Goal: Information Seeking & Learning: Learn about a topic

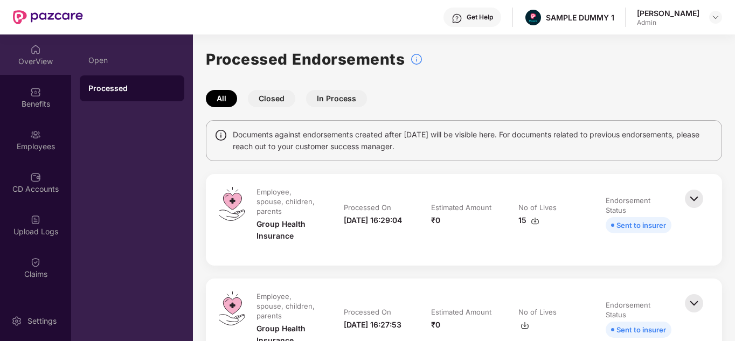
click at [46, 60] on div "OverView" at bounding box center [35, 61] width 71 height 11
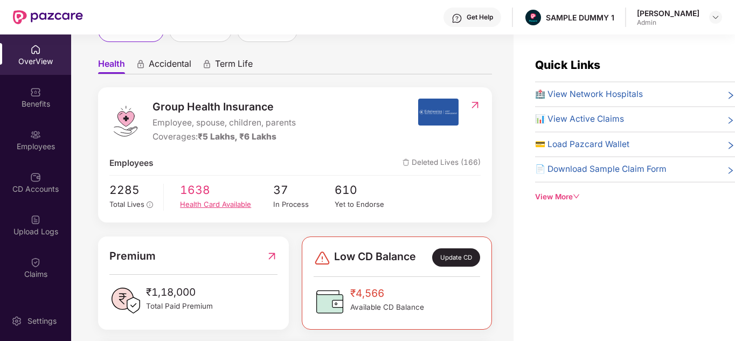
scroll to position [19, 0]
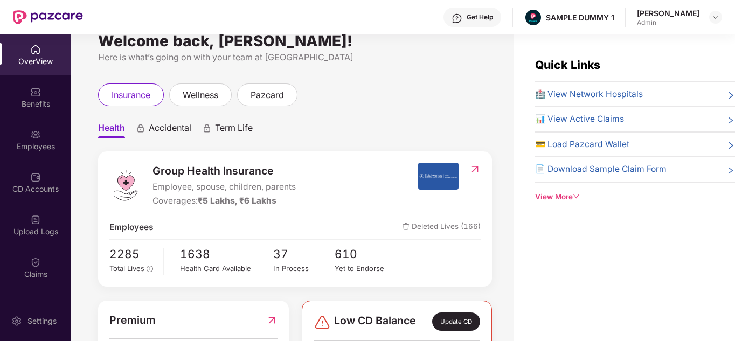
click at [562, 196] on div "View More" at bounding box center [635, 196] width 200 height 11
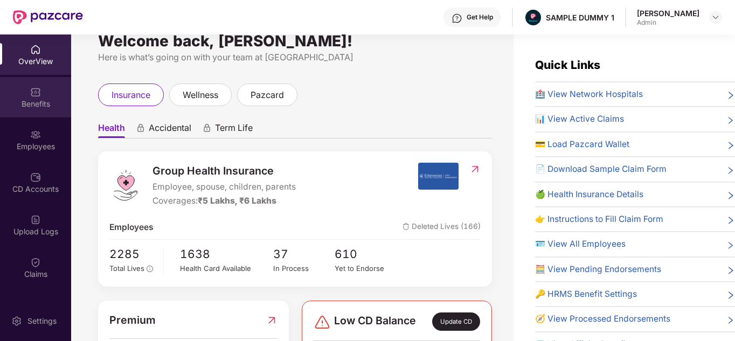
click at [39, 82] on div "Benefits" at bounding box center [35, 97] width 71 height 40
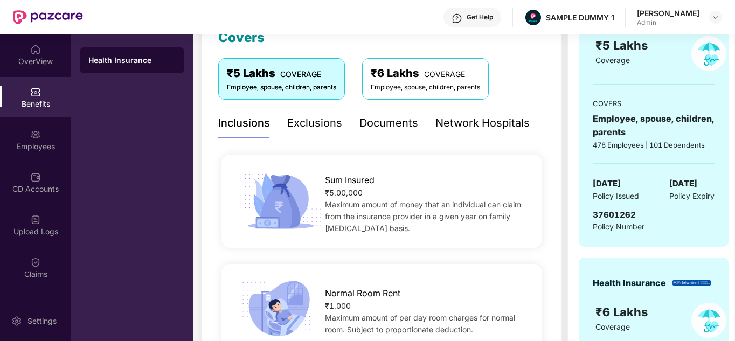
scroll to position [144, 0]
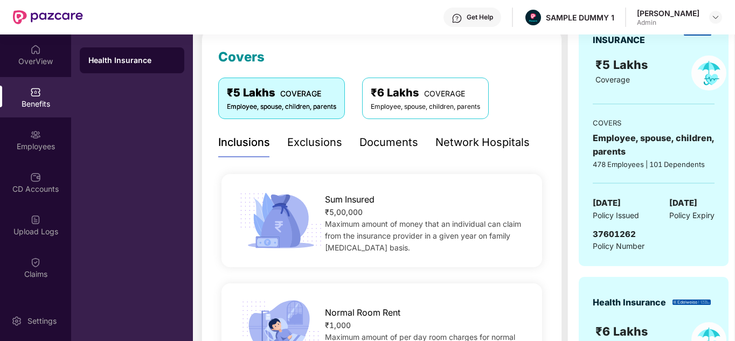
click at [296, 139] on div "Exclusions" at bounding box center [314, 142] width 55 height 17
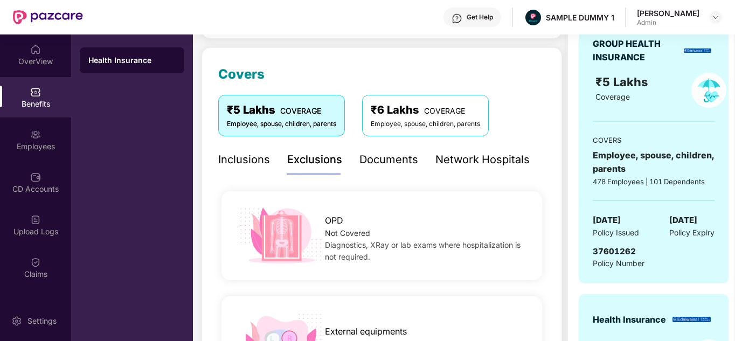
scroll to position [129, 0]
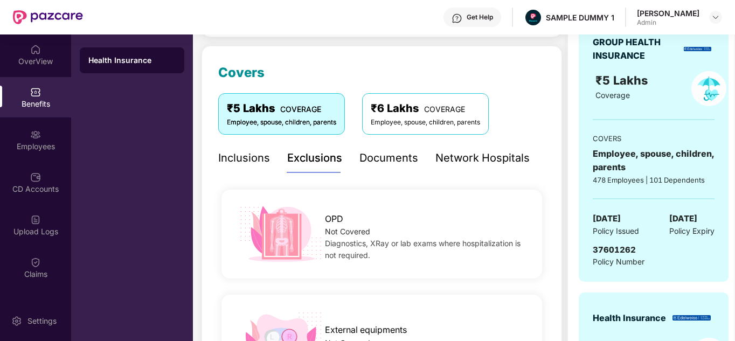
click at [400, 150] on div "Documents" at bounding box center [388, 158] width 59 height 17
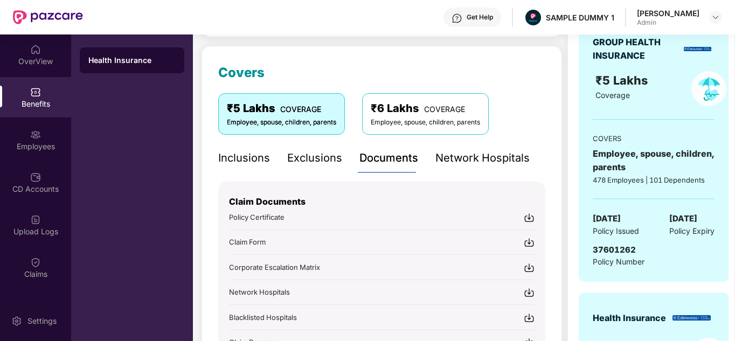
scroll to position [229, 0]
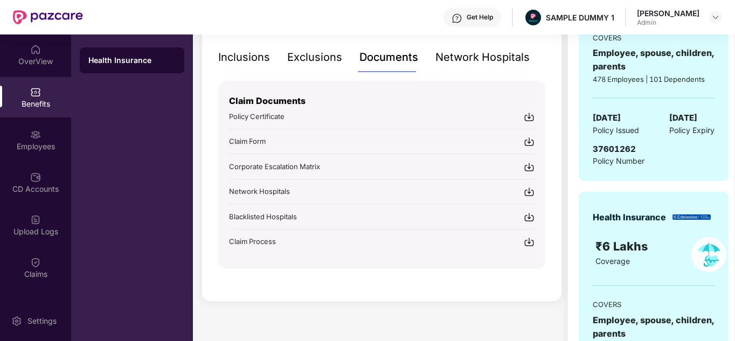
click at [485, 13] on div "Get Help" at bounding box center [479, 17] width 26 height 9
click at [381, 83] on div "Claim Documents Policy Certificate Claim Form Corporate Escalation Matrix Netwo…" at bounding box center [381, 164] width 305 height 166
click at [472, 58] on div "Network Hospitals" at bounding box center [482, 57] width 94 height 17
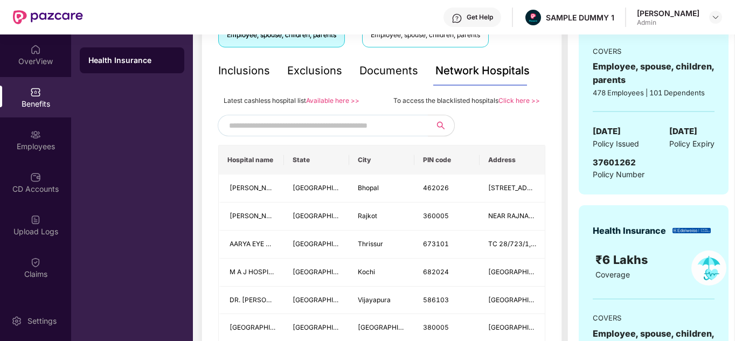
scroll to position [215, 0]
click at [40, 128] on div "Employees" at bounding box center [35, 140] width 71 height 40
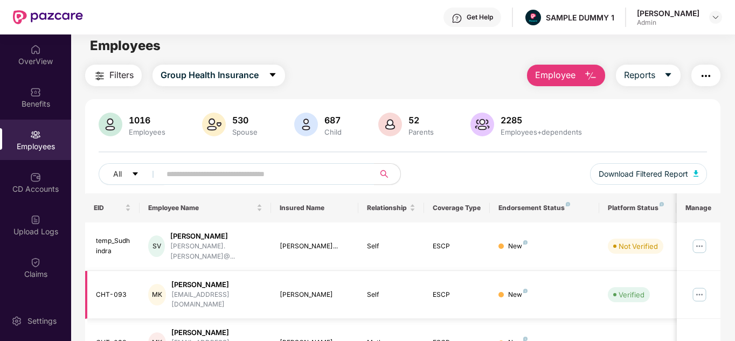
scroll to position [0, 0]
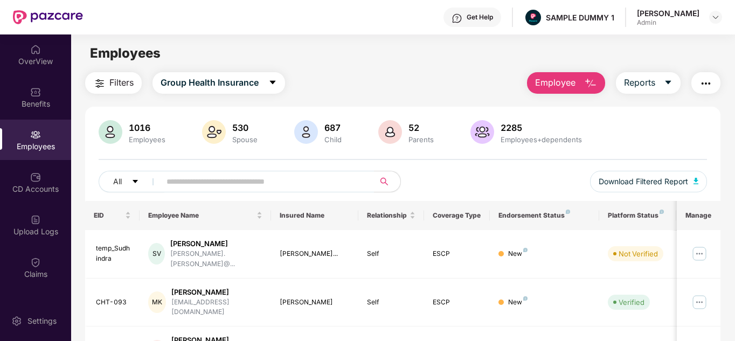
click at [581, 85] on button "Employee" at bounding box center [566, 83] width 78 height 22
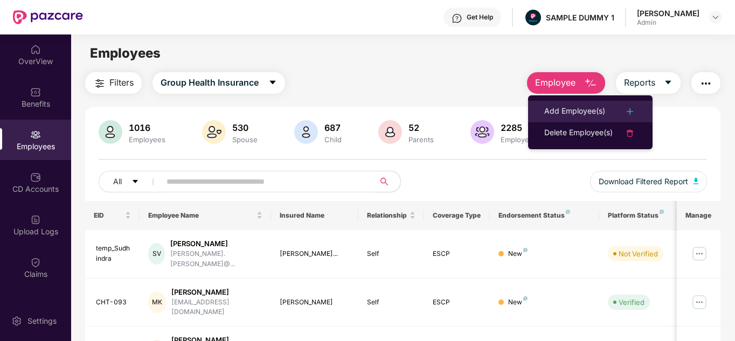
click at [561, 109] on div "Add Employee(s)" at bounding box center [574, 111] width 61 height 13
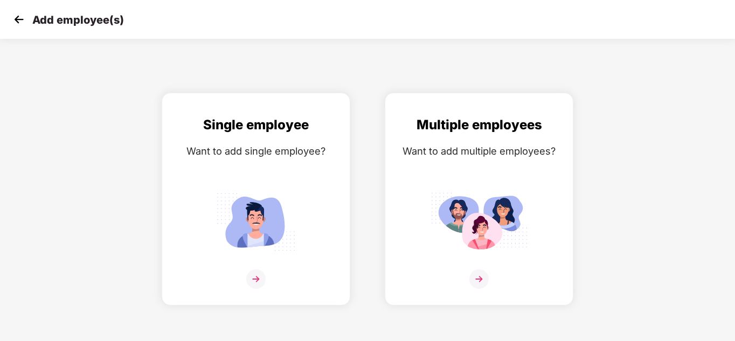
click at [19, 24] on img at bounding box center [19, 19] width 16 height 16
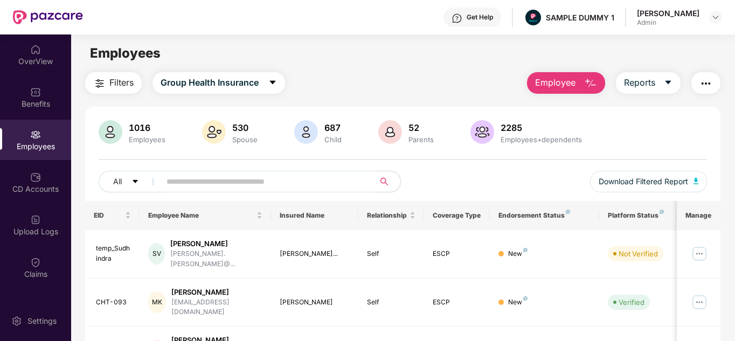
click at [488, 24] on div "Get Help" at bounding box center [472, 17] width 58 height 19
click at [656, 74] on button "Reports" at bounding box center [648, 83] width 65 height 22
click at [705, 85] on img "button" at bounding box center [705, 83] width 13 height 13
click at [117, 90] on button "Filters" at bounding box center [113, 83] width 57 height 22
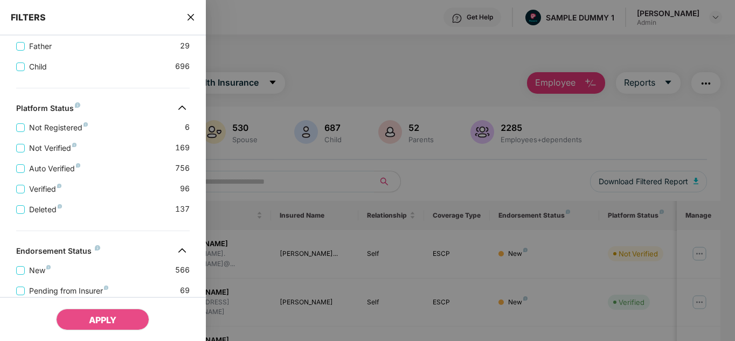
scroll to position [283, 0]
click at [192, 21] on icon "close" at bounding box center [190, 17] width 9 height 9
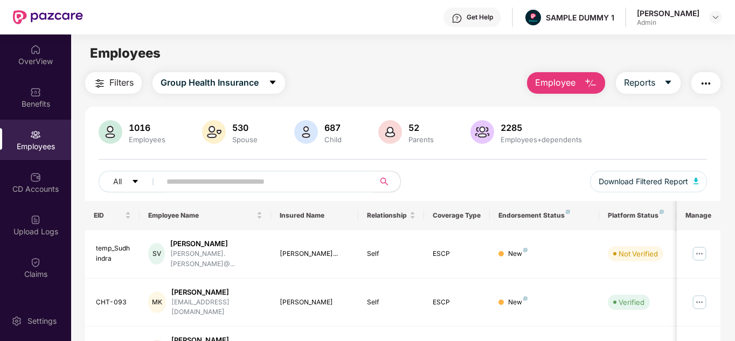
click at [715, 81] on button "button" at bounding box center [705, 83] width 29 height 22
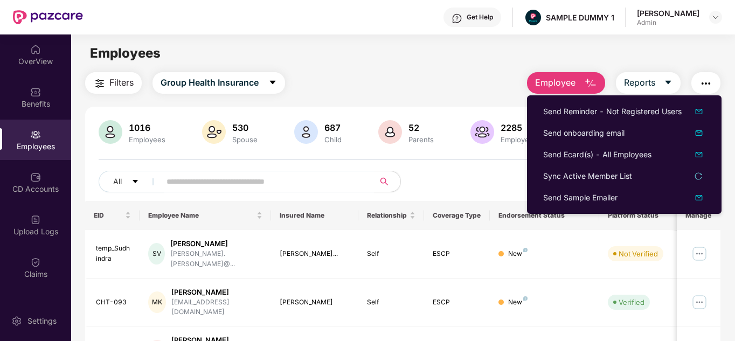
click at [478, 74] on div "Filters Group Health Insurance Employee Reports" at bounding box center [402, 83] width 635 height 22
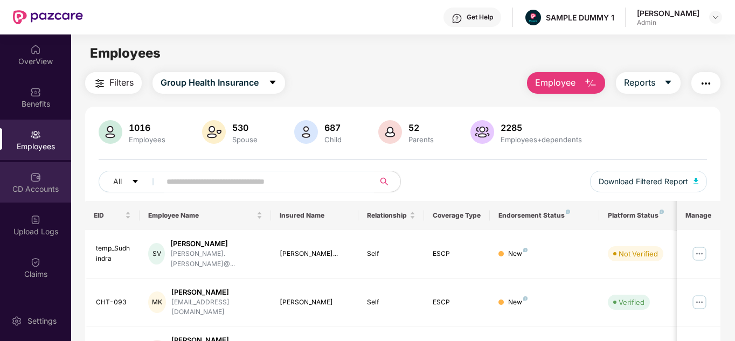
click at [45, 198] on div "CD Accounts" at bounding box center [35, 182] width 71 height 40
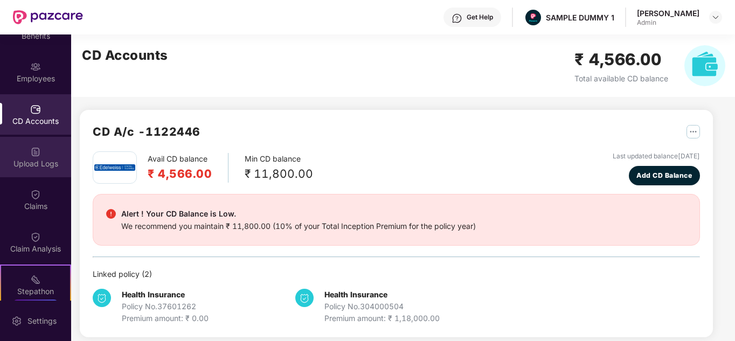
scroll to position [68, 0]
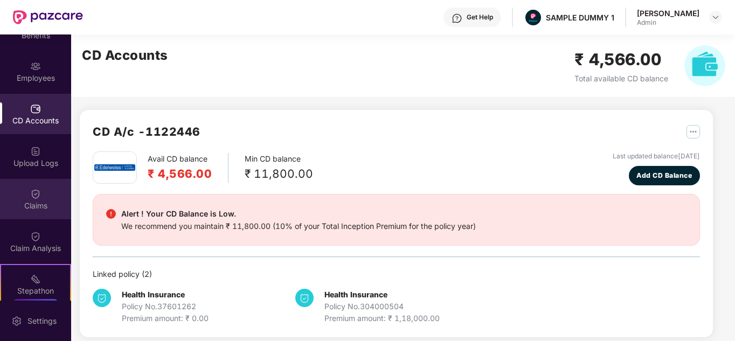
click at [33, 196] on img at bounding box center [35, 193] width 11 height 11
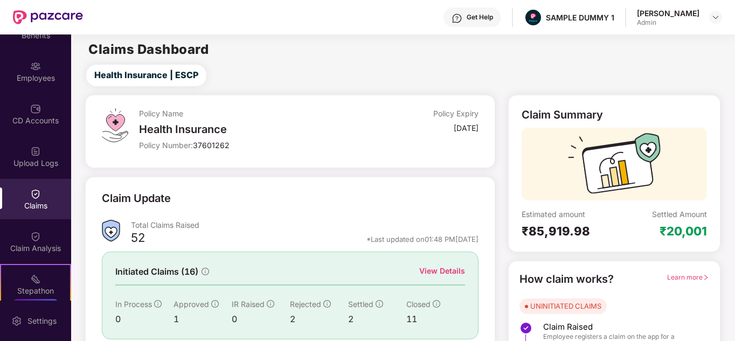
scroll to position [81, 0]
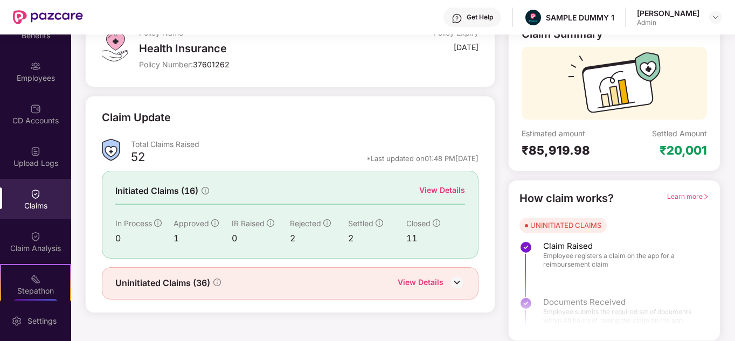
click at [430, 195] on div "View Details" at bounding box center [442, 190] width 46 height 12
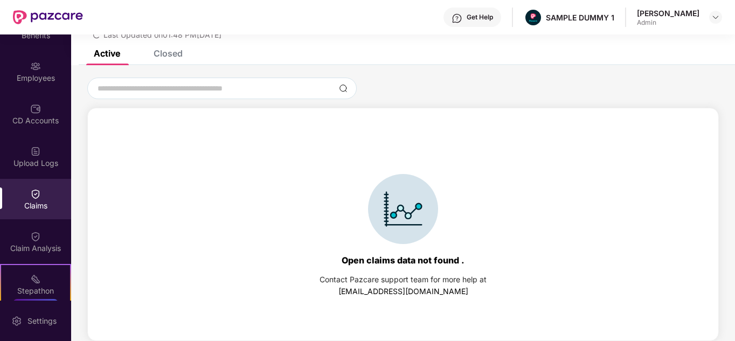
scroll to position [0, 0]
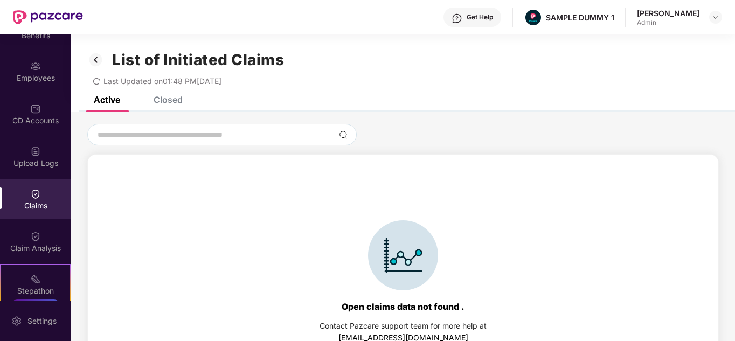
click at [168, 101] on div "Closed" at bounding box center [167, 99] width 29 height 11
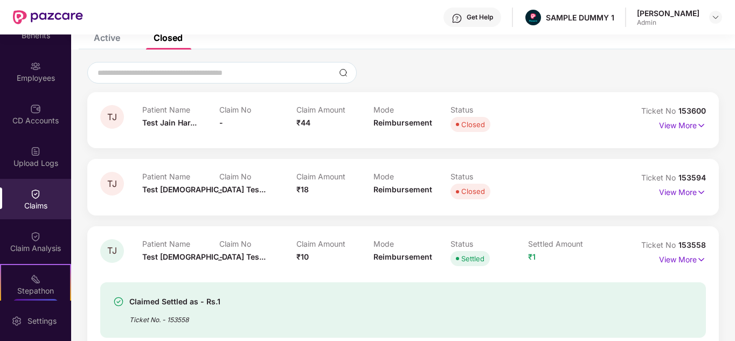
scroll to position [62, 0]
click at [696, 122] on img at bounding box center [700, 125] width 9 height 12
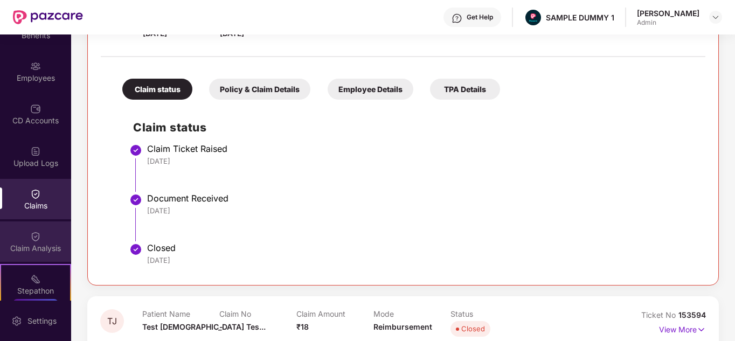
scroll to position [94, 0]
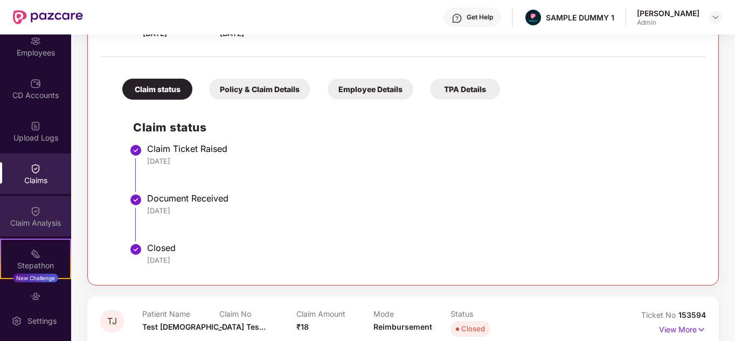
click at [50, 209] on div "Claim Analysis" at bounding box center [35, 216] width 71 height 40
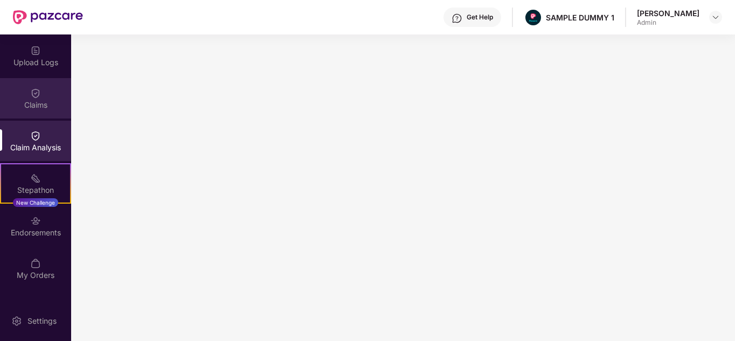
scroll to position [202, 0]
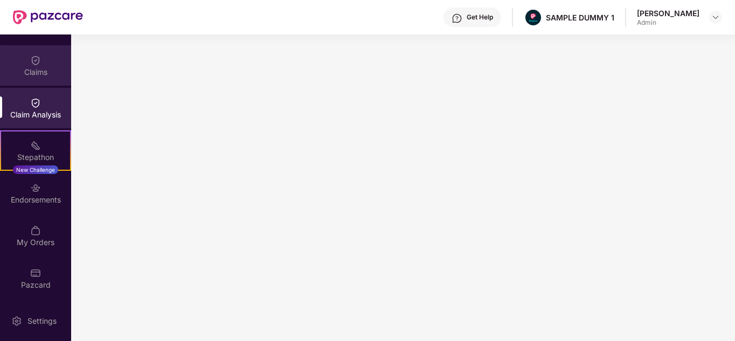
click at [46, 177] on div "Endorsements" at bounding box center [35, 193] width 71 height 40
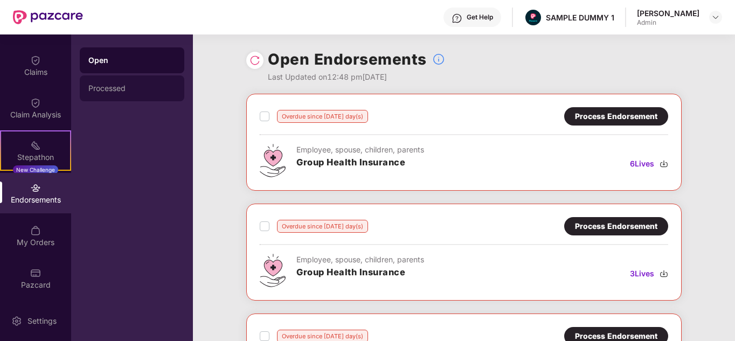
click at [127, 87] on div "Processed" at bounding box center [131, 88] width 87 height 9
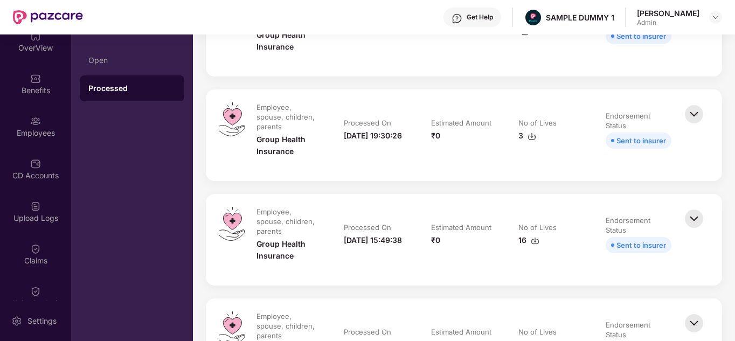
scroll to position [12, 0]
click at [41, 126] on div "Employees" at bounding box center [35, 127] width 71 height 40
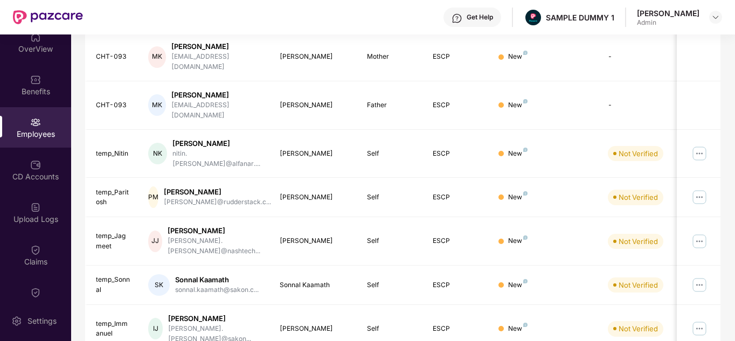
scroll to position [0, 0]
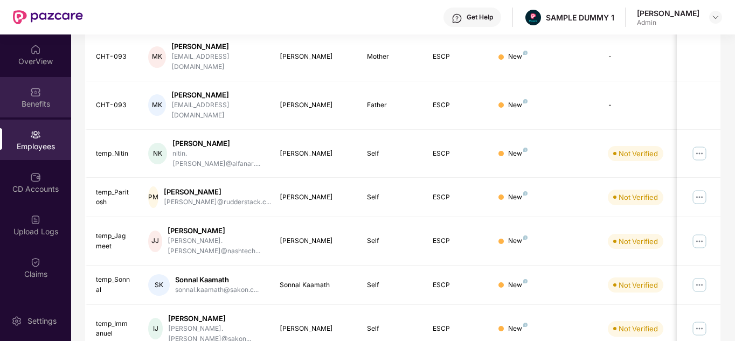
click at [46, 93] on div "Benefits" at bounding box center [35, 97] width 71 height 40
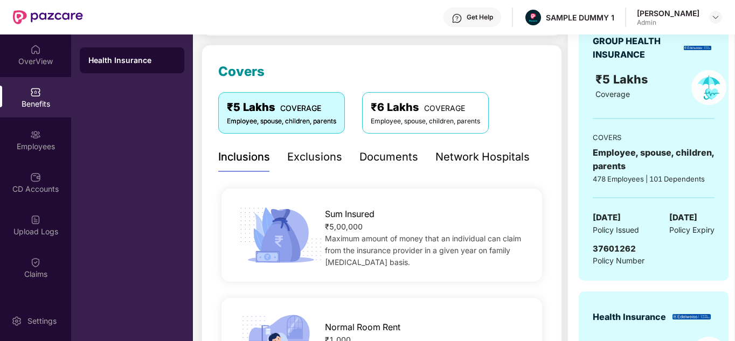
scroll to position [130, 0]
click at [22, 152] on div "Employees" at bounding box center [35, 140] width 71 height 40
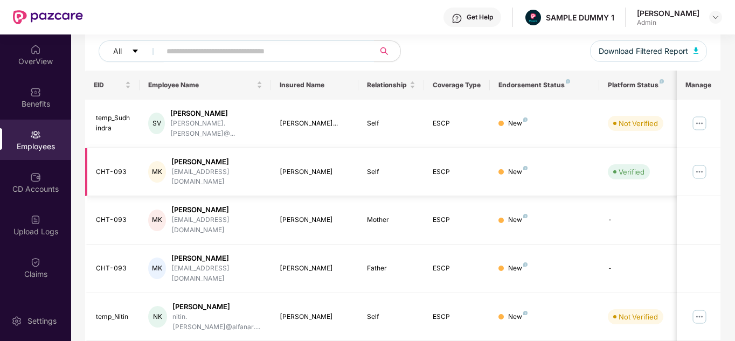
scroll to position [0, 0]
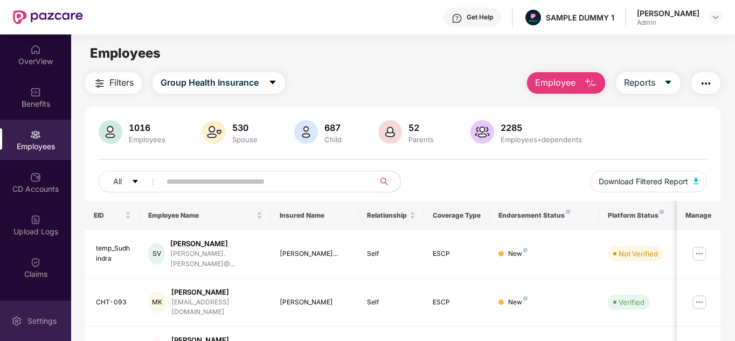
click at [24, 314] on div "Settings" at bounding box center [35, 320] width 71 height 40
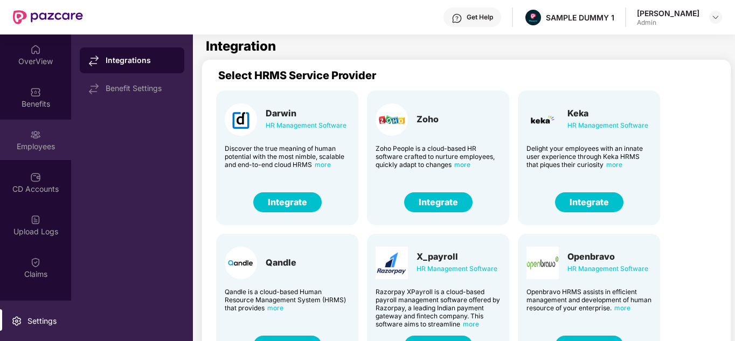
click at [37, 145] on div "Employees" at bounding box center [35, 146] width 71 height 11
